Goal: Task Accomplishment & Management: Complete application form

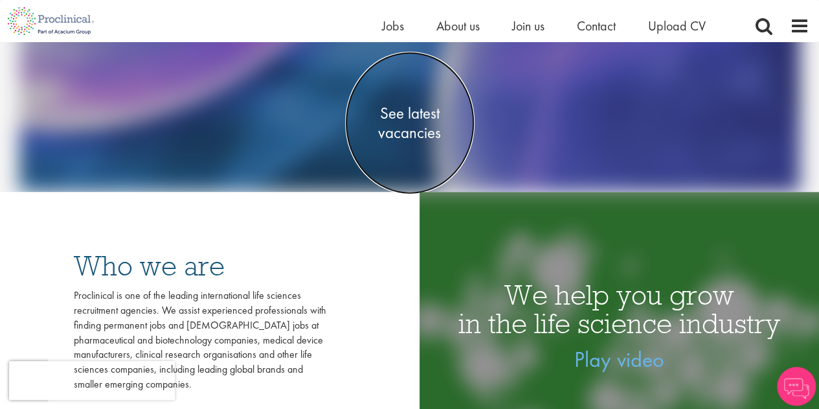
click at [442, 128] on span "See latest vacancies" at bounding box center [410, 123] width 130 height 39
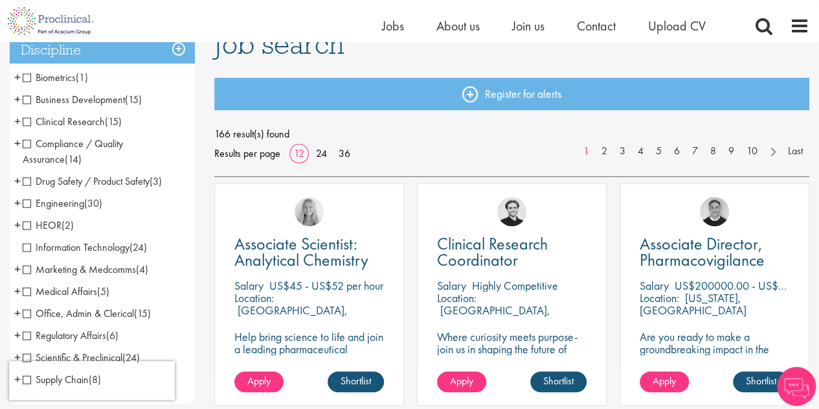
scroll to position [130, 0]
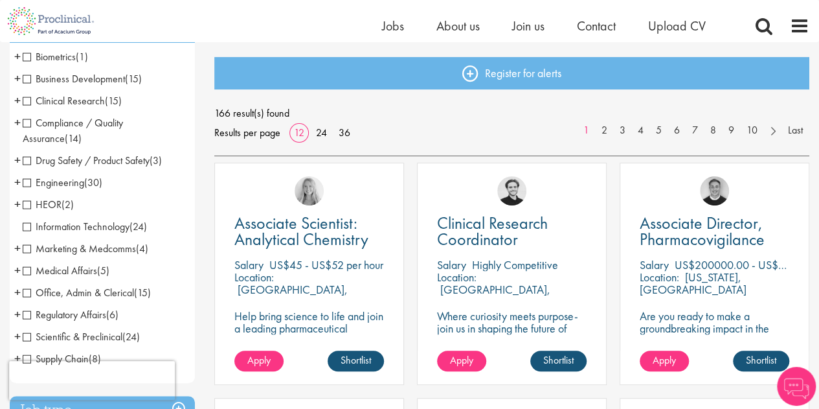
click at [30, 269] on span "Medical Affairs" at bounding box center [60, 271] width 74 height 14
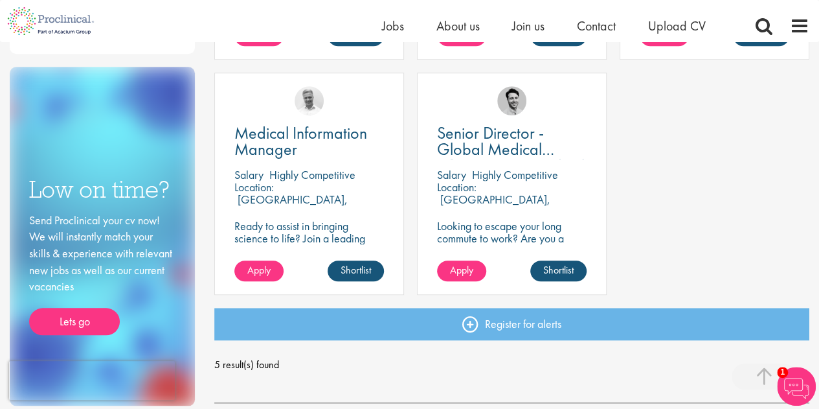
scroll to position [453, 0]
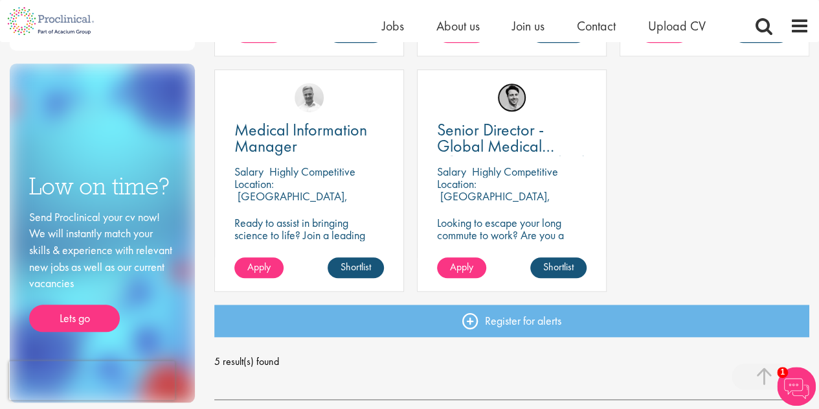
click at [516, 106] on img at bounding box center [511, 97] width 29 height 29
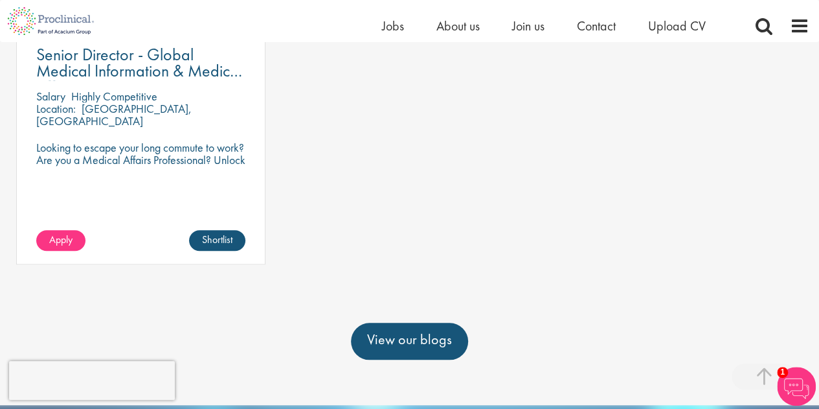
scroll to position [453, 0]
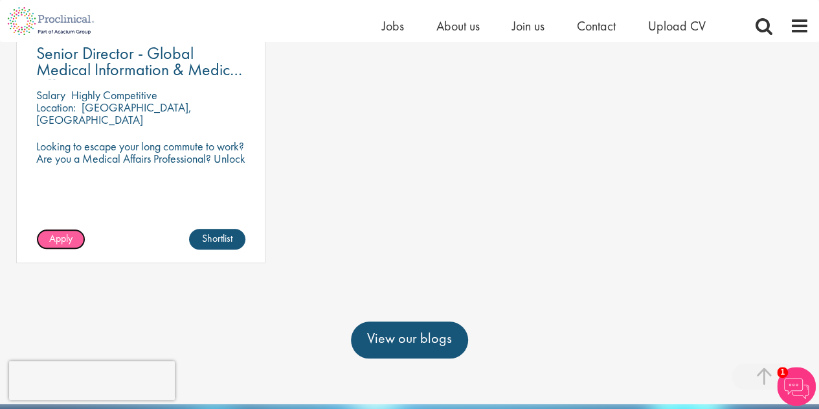
click at [63, 245] on span "Apply" at bounding box center [60, 238] width 23 height 14
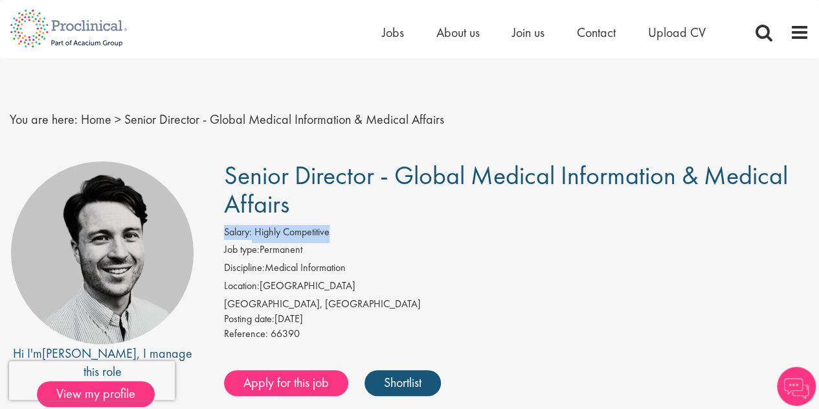
drag, startPoint x: 759, startPoint y: 222, endPoint x: 823, endPoint y: 201, distance: 67.0
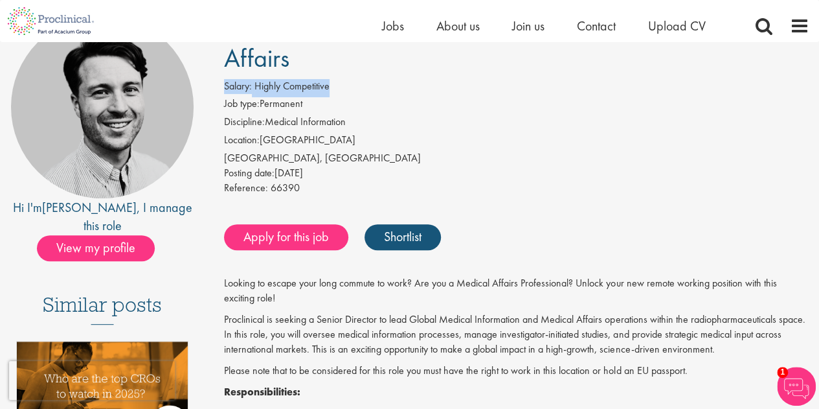
scroll to position [194, 0]
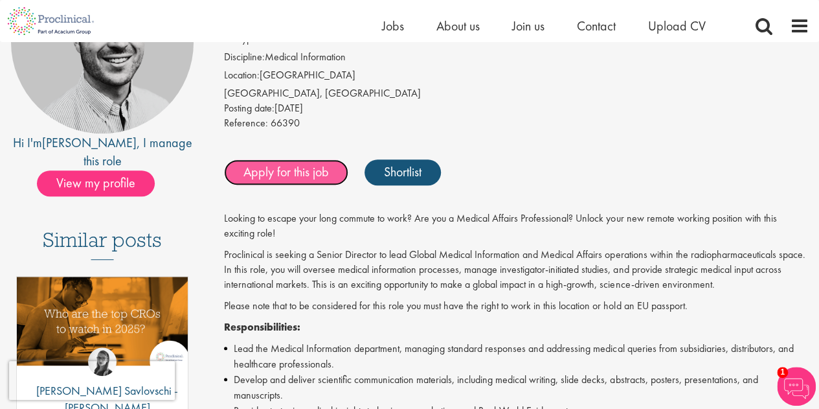
click at [293, 174] on link "Apply for this job" at bounding box center [286, 172] width 124 height 26
click at [318, 165] on link "Apply for this job" at bounding box center [286, 172] width 124 height 26
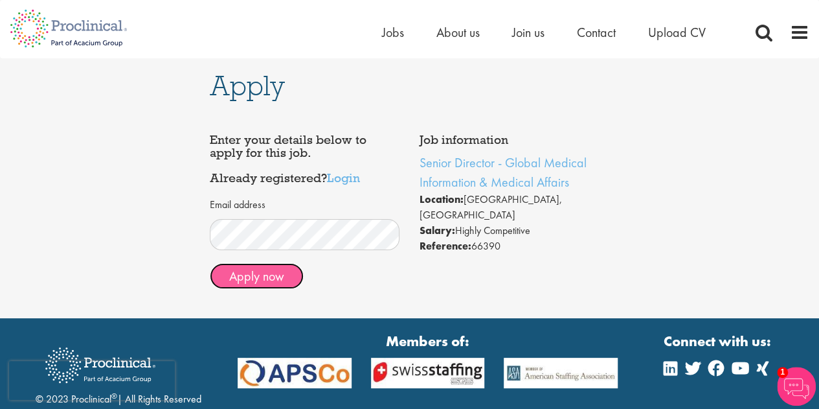
click at [282, 278] on button "Apply now" at bounding box center [257, 276] width 94 height 26
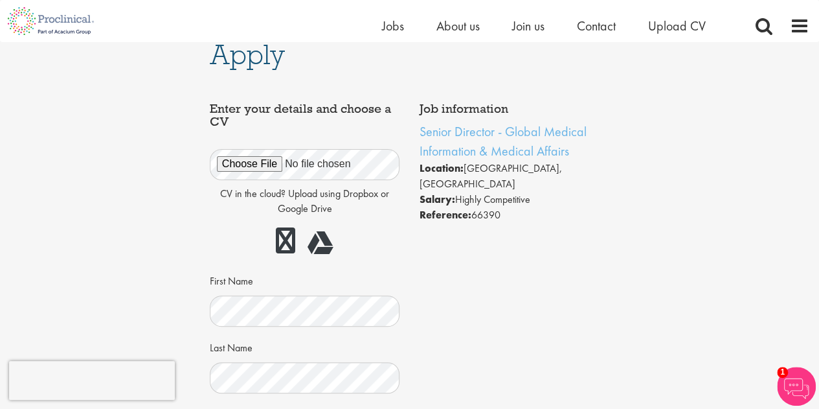
scroll to position [255, 0]
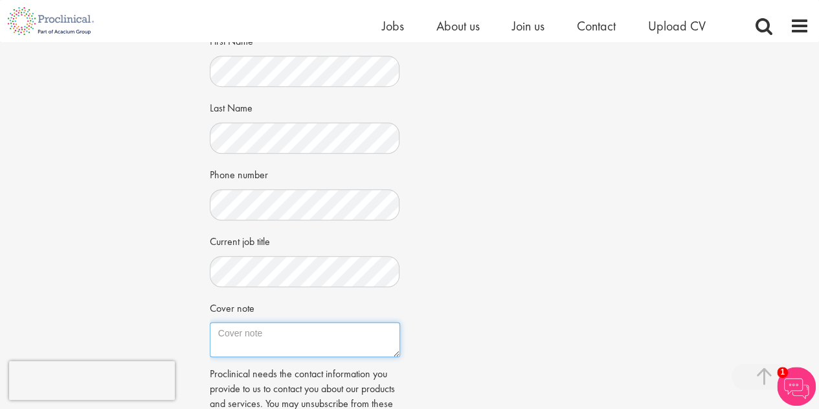
click at [236, 345] on textarea "Cover note" at bounding box center [305, 339] width 190 height 35
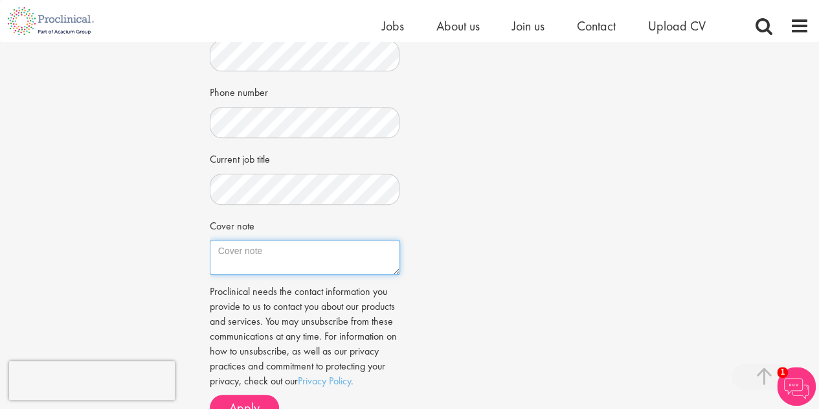
scroll to position [384, 0]
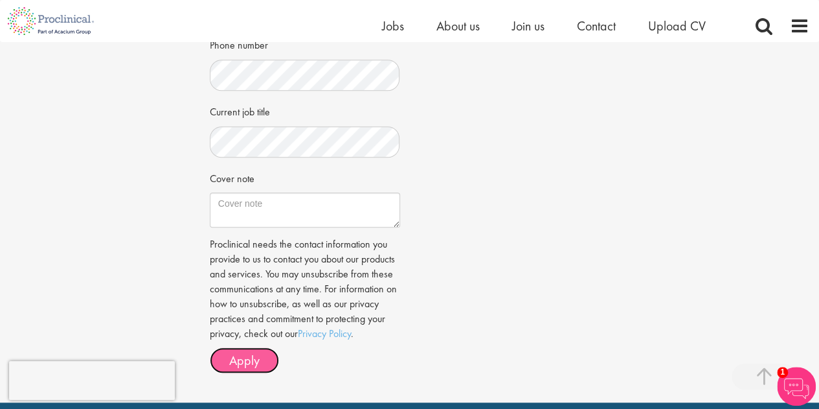
click at [264, 359] on button "Apply" at bounding box center [244, 360] width 69 height 26
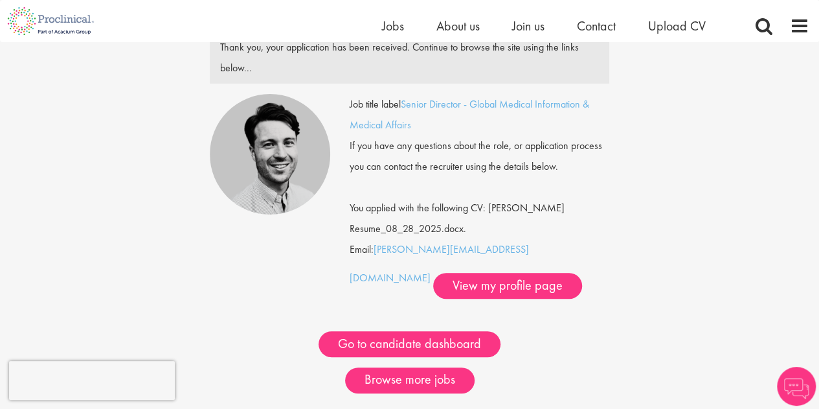
scroll to position [130, 0]
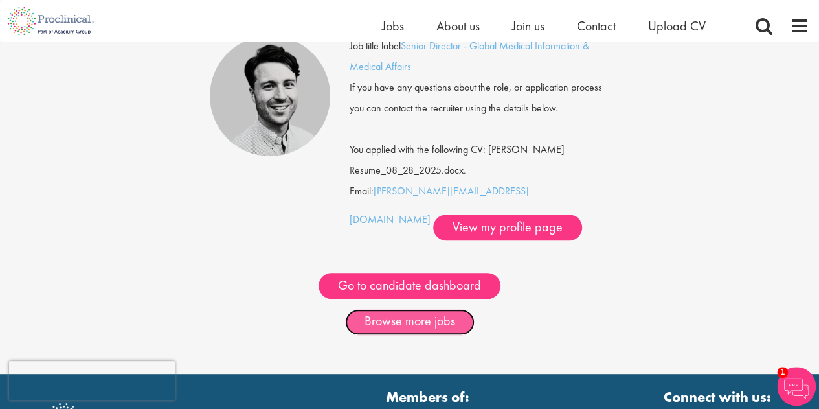
click at [422, 314] on link "Browse more jobs" at bounding box center [410, 322] width 130 height 26
